Goal: Transaction & Acquisition: Purchase product/service

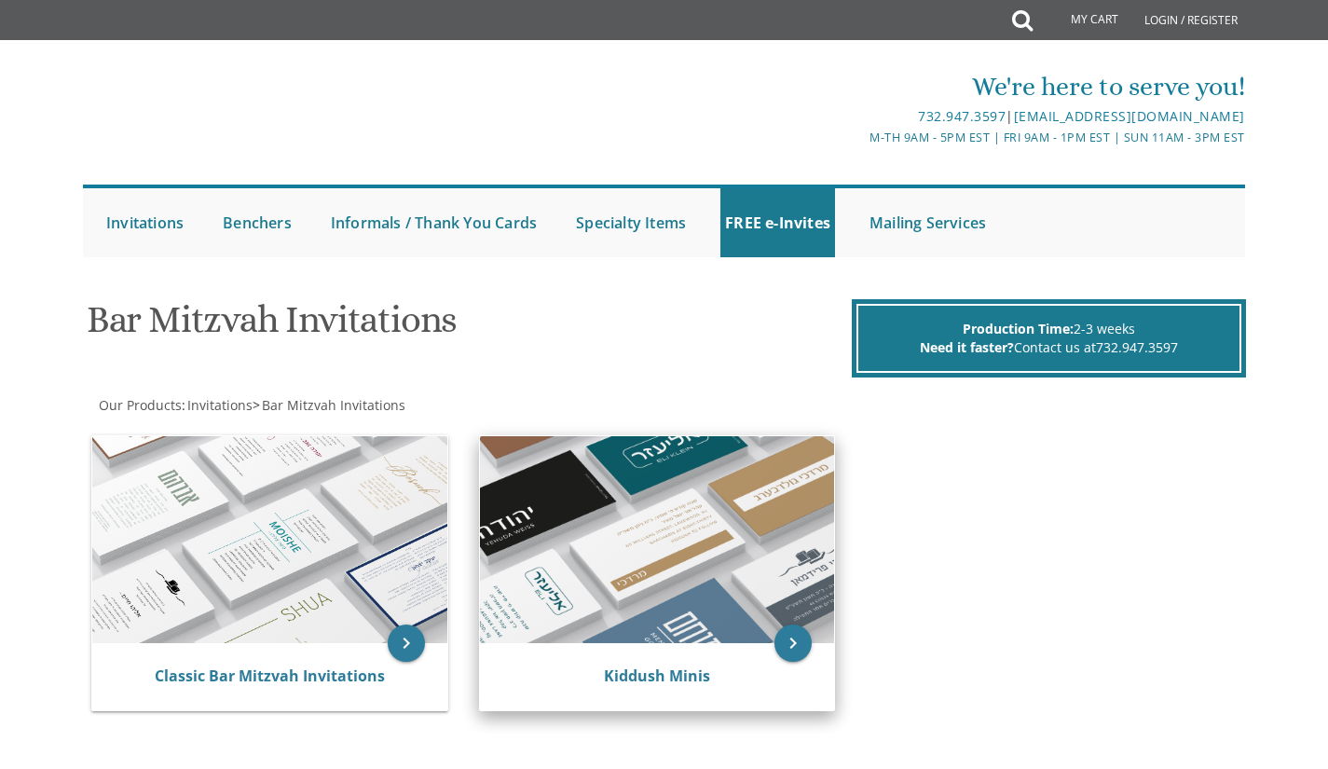
click at [813, 639] on img at bounding box center [657, 539] width 355 height 207
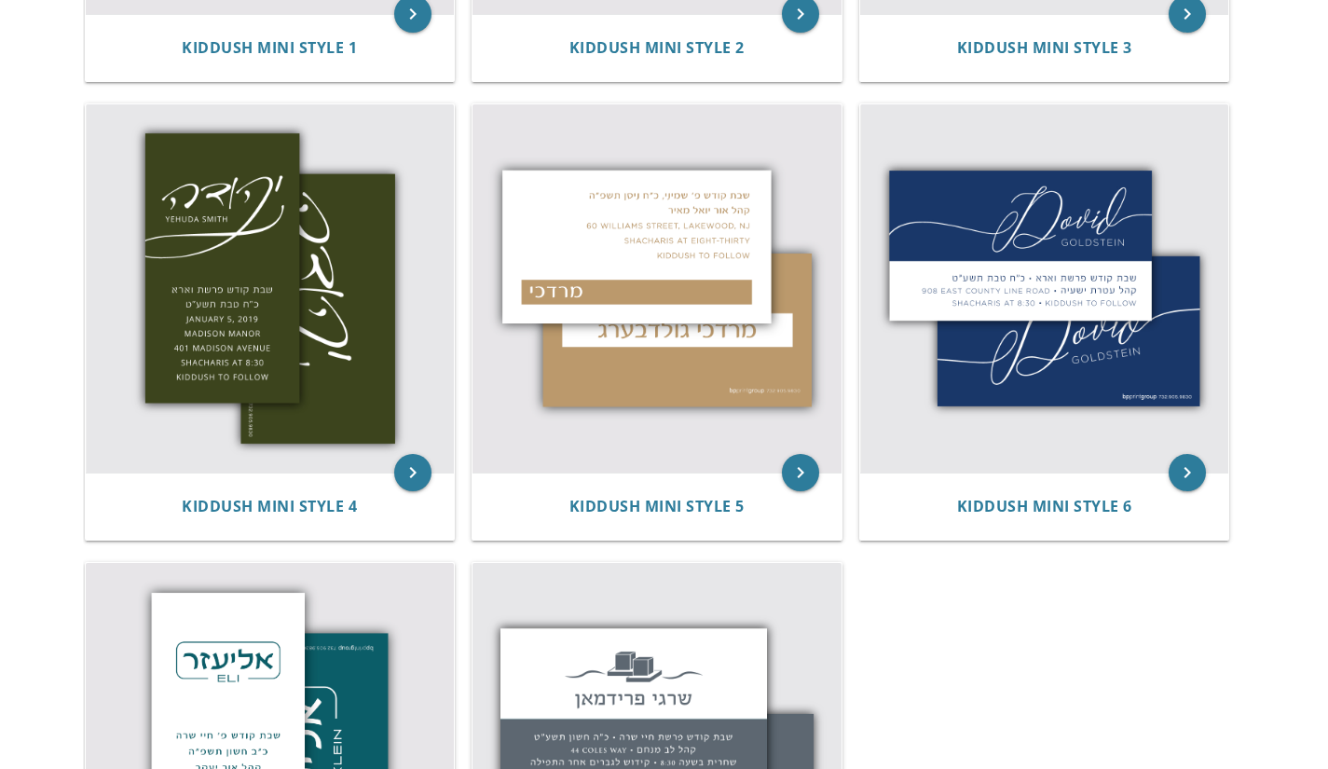
scroll to position [764, 0]
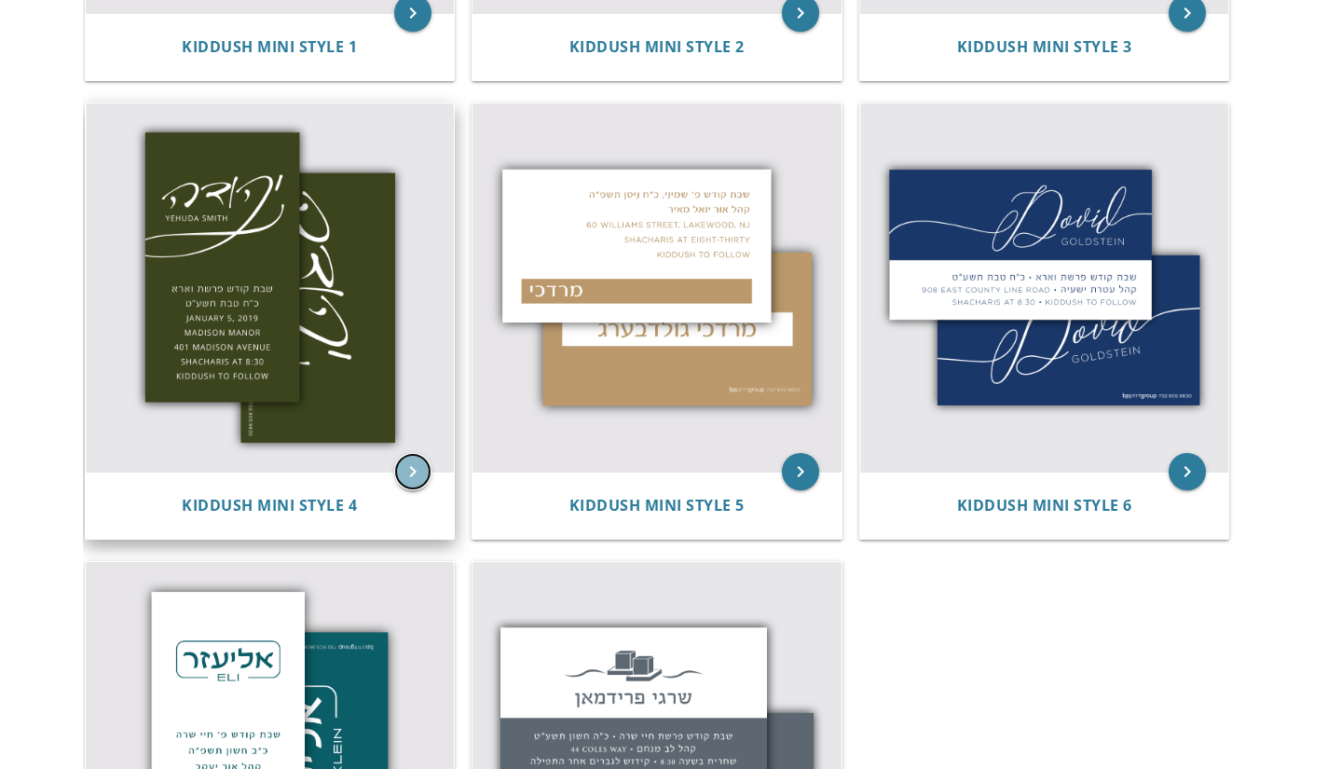
click at [412, 463] on icon "keyboard_arrow_right" at bounding box center [412, 471] width 37 height 37
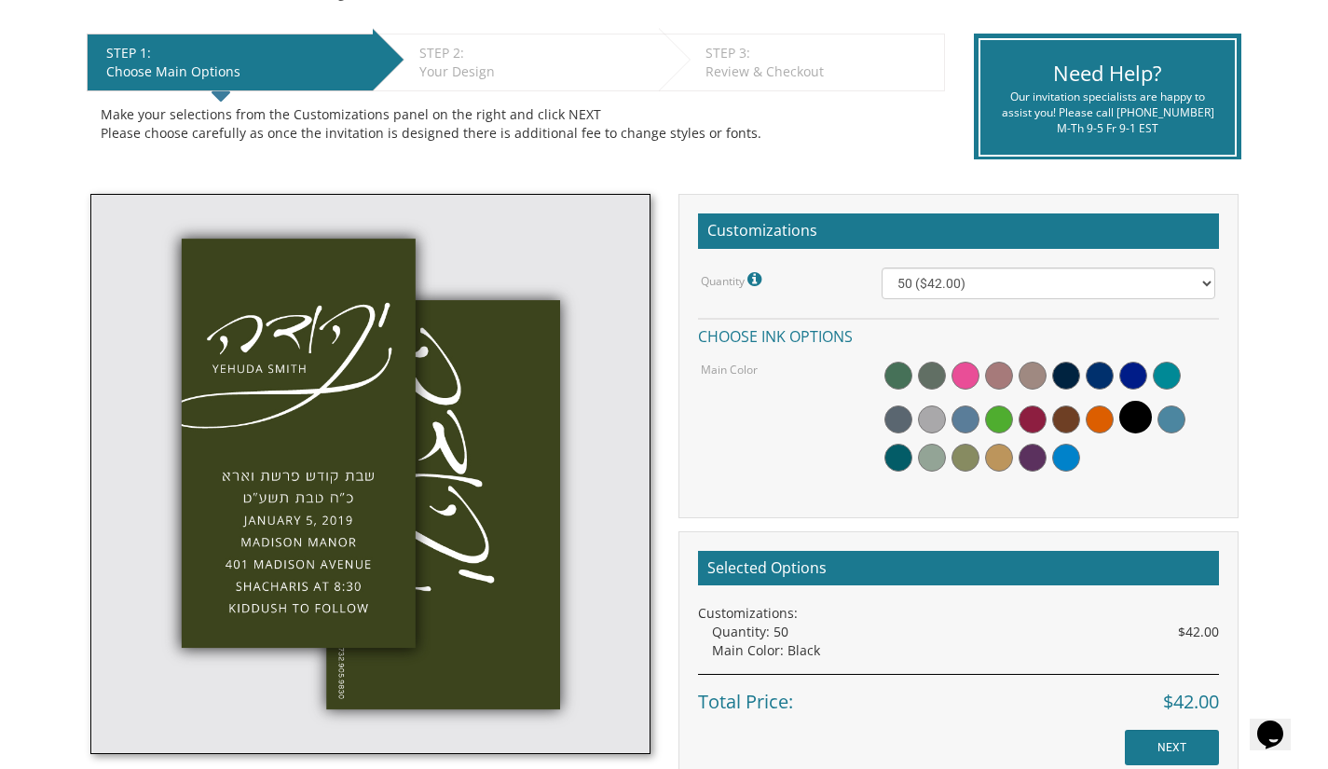
click at [966, 387] on span at bounding box center [966, 376] width 28 height 28
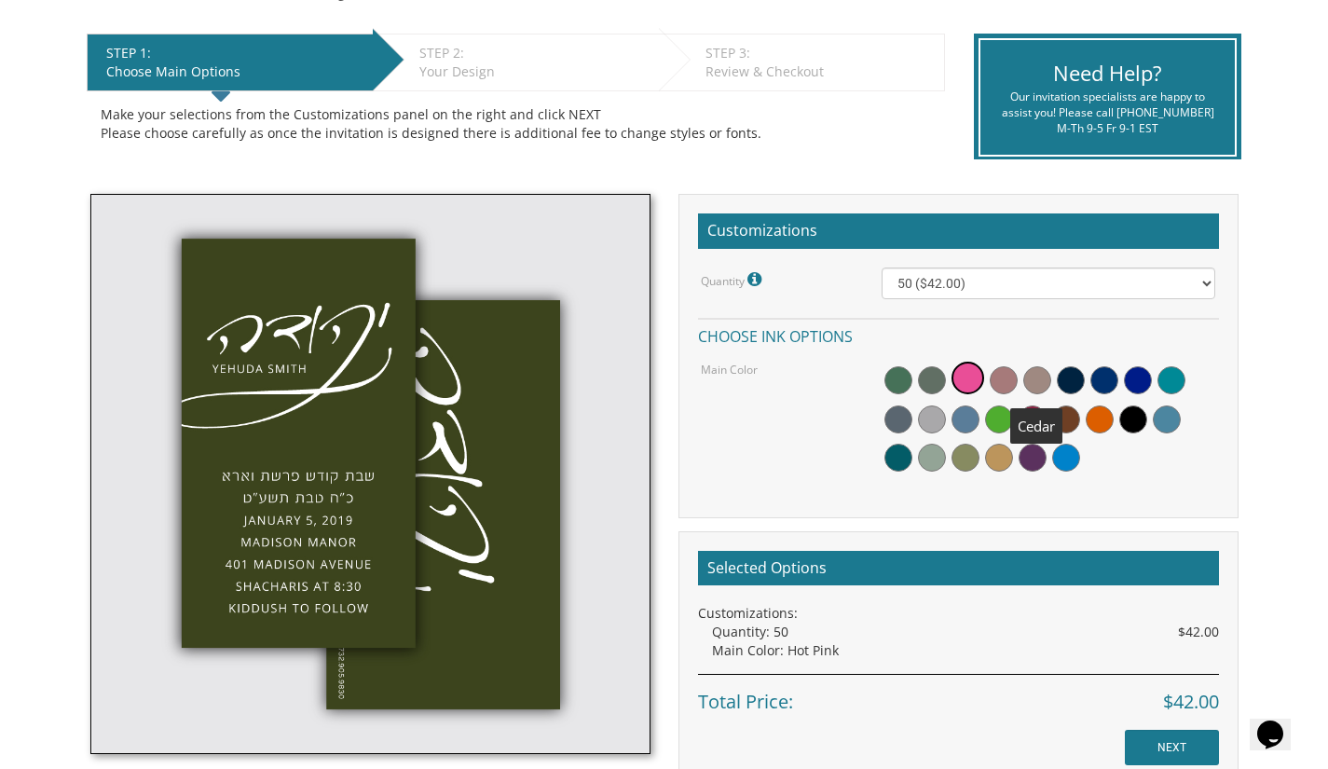
click at [1035, 383] on span at bounding box center [1037, 380] width 28 height 28
click at [729, 377] on label "Main Color" at bounding box center [729, 370] width 57 height 16
click at [734, 366] on label "Main Color" at bounding box center [729, 370] width 57 height 16
click at [744, 332] on h4 "Choose ink options" at bounding box center [958, 334] width 521 height 33
